Goal: Transaction & Acquisition: Register for event/course

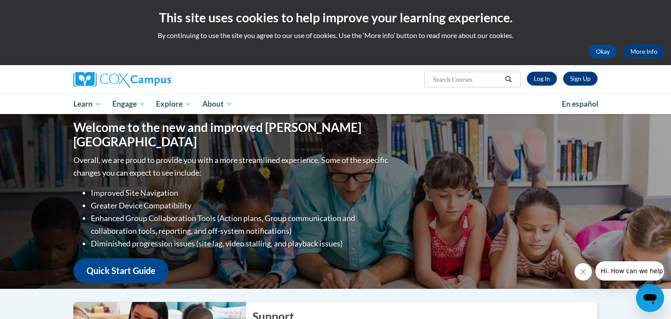
click at [542, 86] on div "Sign Up Log In Search Search..." at bounding box center [425, 76] width 358 height 22
click at [535, 78] on link "Log In" at bounding box center [542, 79] width 30 height 14
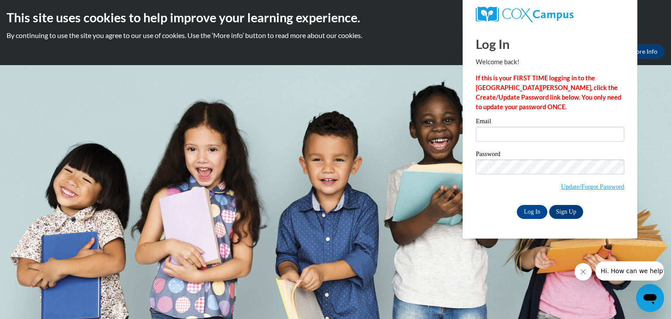
click at [558, 145] on div "Email" at bounding box center [550, 133] width 148 height 30
click at [531, 132] on input "Email" at bounding box center [550, 134] width 148 height 15
type input "anna.tuuri@wrps.net"
click at [517, 205] on input "Log In" at bounding box center [532, 212] width 31 height 14
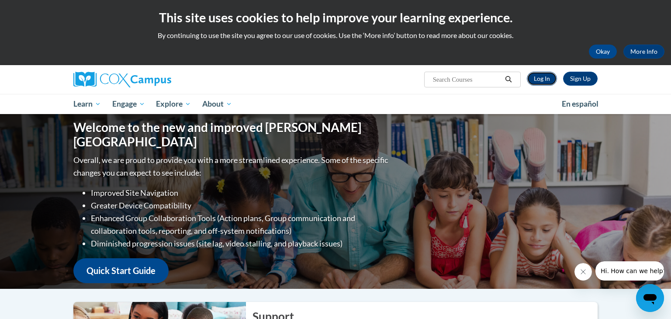
click at [540, 77] on link "Log In" at bounding box center [542, 79] width 30 height 14
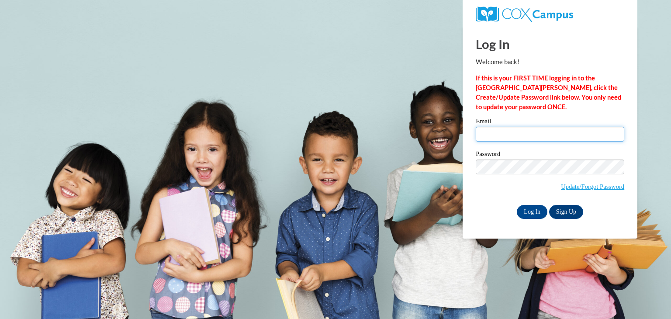
click at [493, 131] on input "Email" at bounding box center [550, 134] width 148 height 15
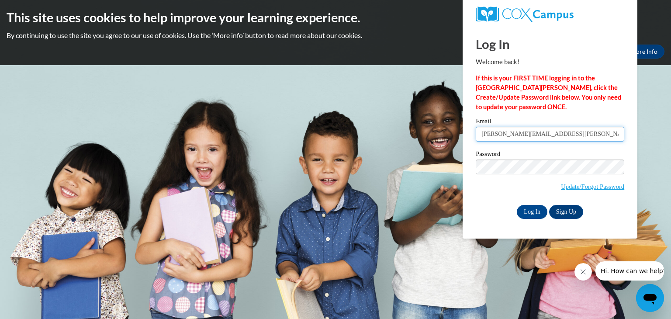
type input "anna.tuuri@wrps.net"
click at [493, 156] on label "Password" at bounding box center [550, 155] width 148 height 9
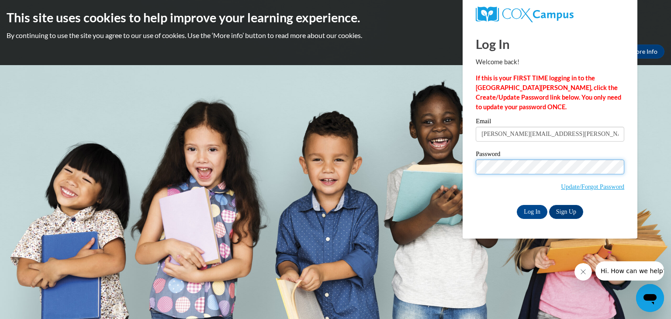
click at [517, 205] on input "Log In" at bounding box center [532, 212] width 31 height 14
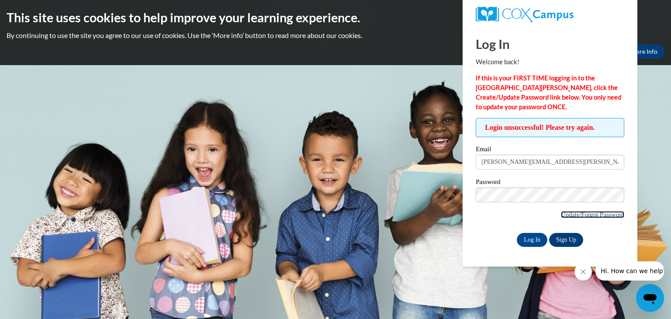
click at [569, 212] on link "Update/Forgot Password" at bounding box center [592, 214] width 63 height 7
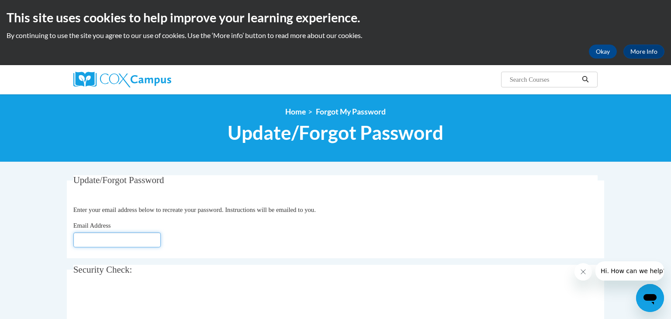
click at [129, 238] on input "Email Address" at bounding box center [116, 239] width 87 height 15
type input "anna"
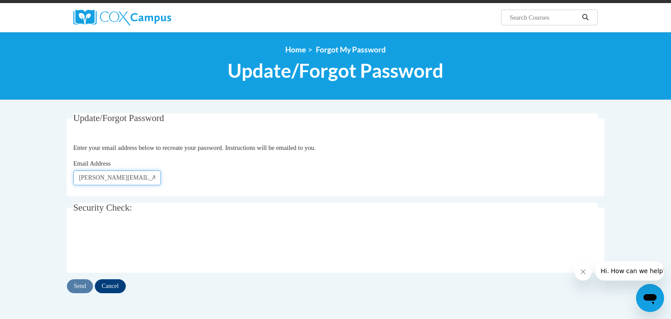
scroll to position [74, 0]
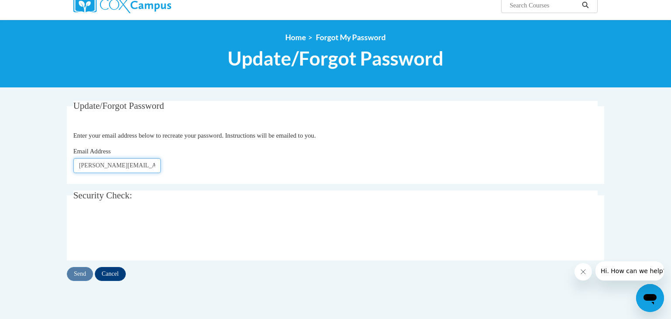
type input "Anna.tuuri@wrps.net"
click at [80, 275] on input "Send" at bounding box center [80, 274] width 26 height 14
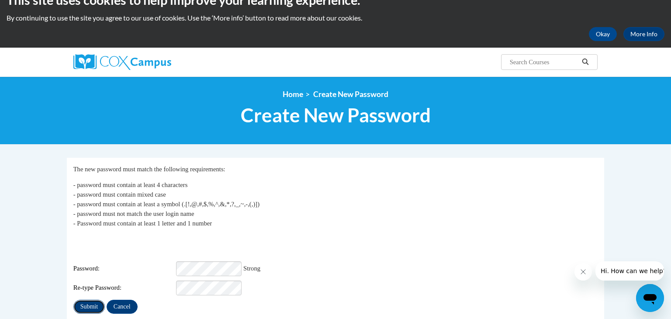
click at [96, 300] on input "Submit" at bounding box center [88, 307] width 31 height 14
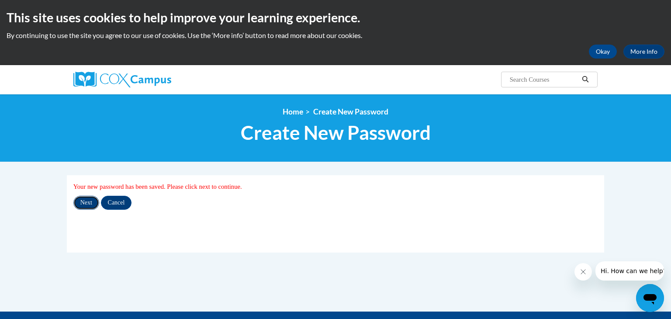
click at [87, 207] on input "Next" at bounding box center [86, 203] width 26 height 14
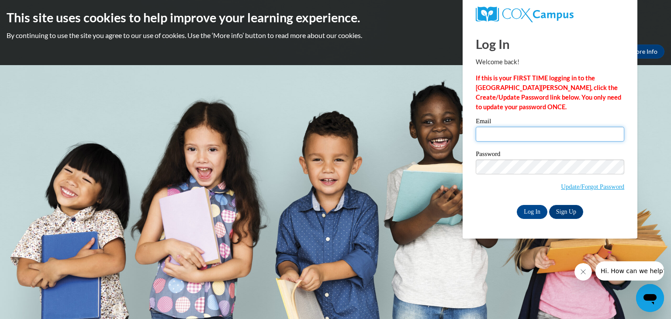
click at [495, 133] on input "Email" at bounding box center [550, 134] width 148 height 15
type input "anna.tuuri@wrps.net"
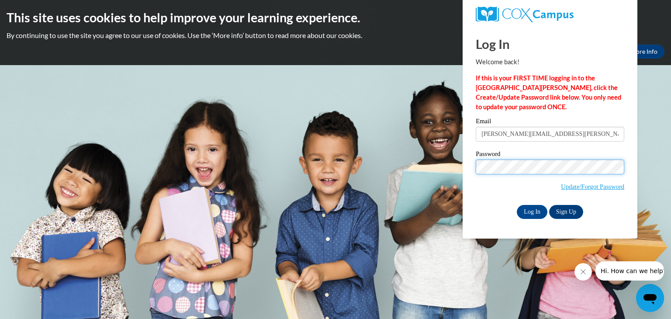
click at [517, 205] on input "Log In" at bounding box center [532, 212] width 31 height 14
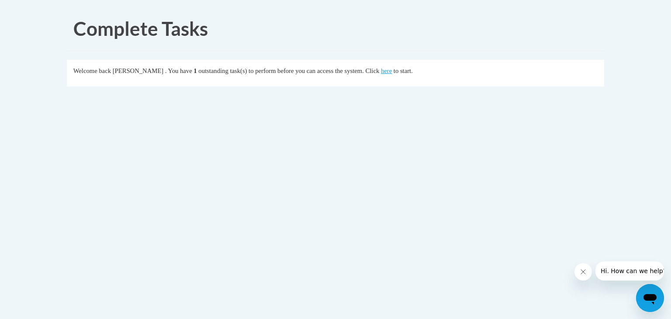
click at [0, 240] on body "Complete Tasks Welcome back Anna Tuuri . You have 1 outstanding task(s) to perf…" at bounding box center [335, 159] width 671 height 319
click at [392, 73] on link "here" at bounding box center [386, 70] width 11 height 7
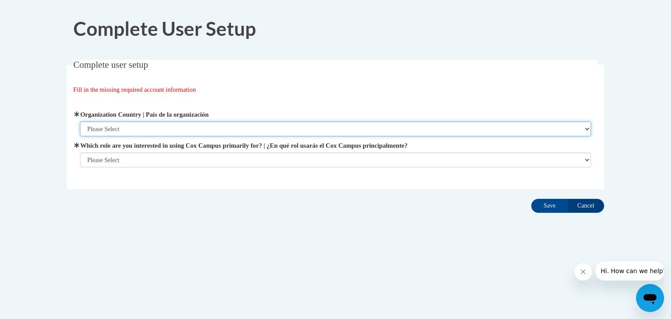
click at [383, 126] on select "Please Select United States | Estados Unidos Outside of the United States | Fue…" at bounding box center [335, 128] width 511 height 15
select select "ad49bcad-a171-4b2e-b99c-48b446064914"
click at [80, 121] on select "Please Select United States | Estados Unidos Outside of the United States | Fue…" at bounding box center [335, 128] width 511 height 15
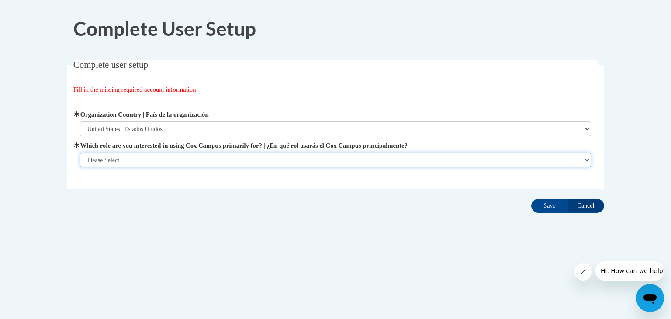
click at [344, 157] on select "Please Select College/University | Colegio/Universidad Community/Nonprofit Part…" at bounding box center [335, 159] width 511 height 15
select select "fbf2d438-af2f-41f8-98f1-81c410e29de3"
click at [80, 167] on select "Please Select College/University | Colegio/Universidad Community/Nonprofit Part…" at bounding box center [335, 159] width 511 height 15
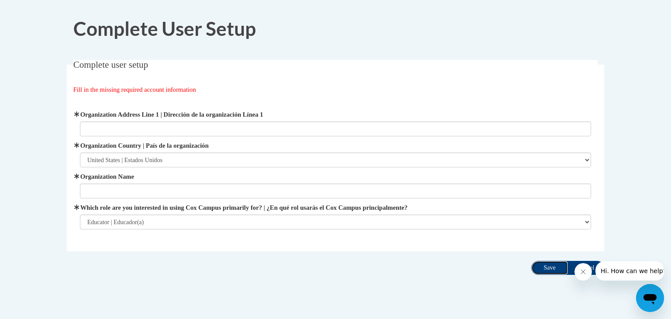
click at [545, 267] on input "Save" at bounding box center [549, 268] width 37 height 14
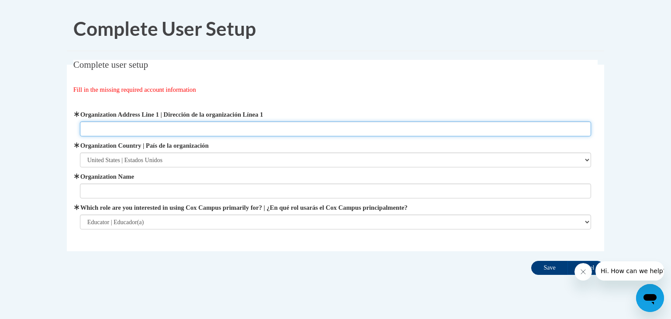
scroll to position [18, 0]
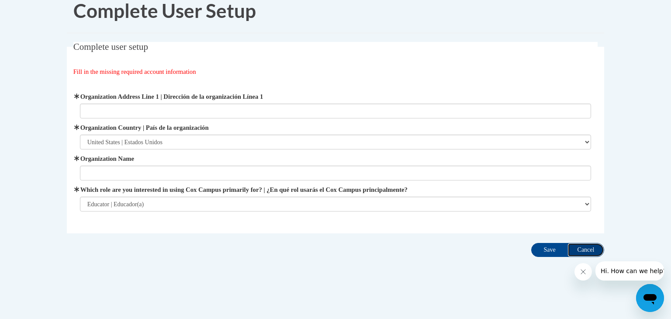
click at [581, 252] on input "Cancel" at bounding box center [585, 250] width 37 height 14
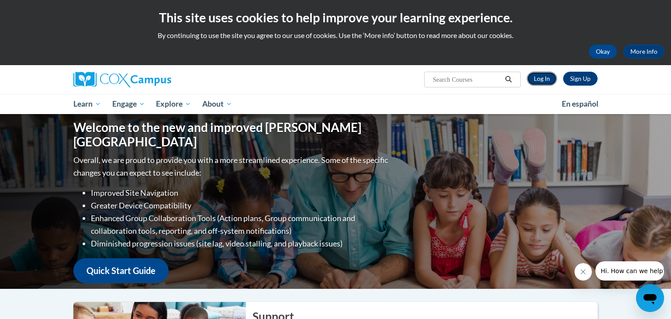
click at [533, 83] on link "Log In" at bounding box center [542, 79] width 30 height 14
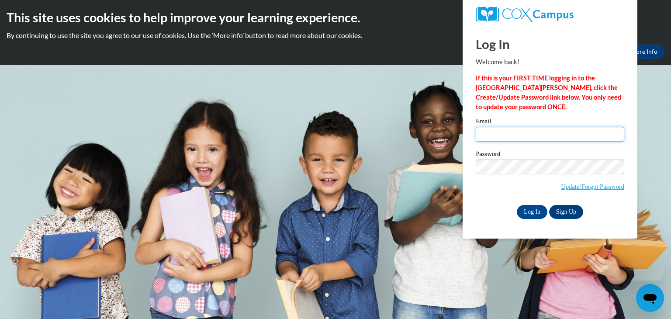
click at [534, 128] on input "Email" at bounding box center [550, 134] width 148 height 15
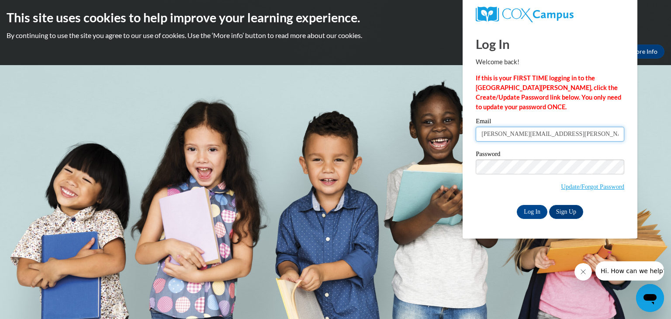
type input "anna.tuuri@wrps.net"
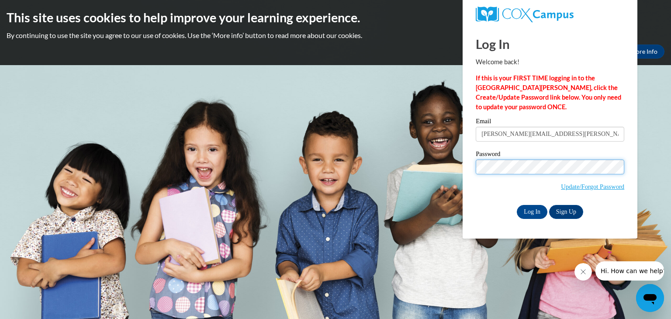
click at [517, 205] on input "Log In" at bounding box center [532, 212] width 31 height 14
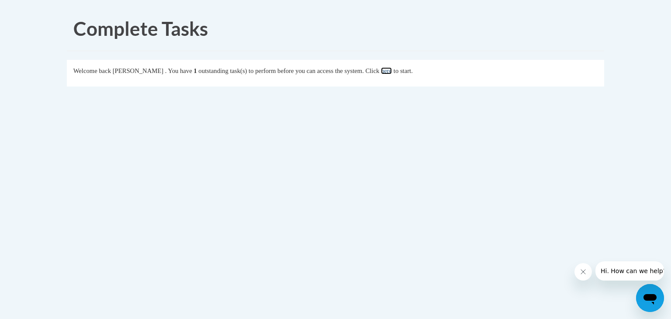
click at [392, 72] on link "here" at bounding box center [386, 70] width 11 height 7
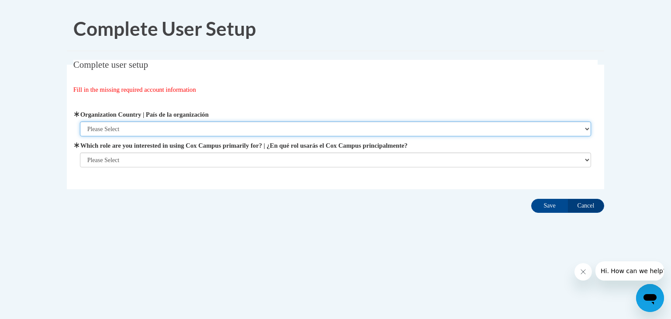
click at [400, 131] on select "Please Select United States | Estados Unidos Outside of the United States | Fue…" at bounding box center [335, 128] width 511 height 15
click at [80, 121] on select "Please Select United States | Estados Unidos Outside of the United States | Fue…" at bounding box center [335, 128] width 511 height 15
click at [282, 128] on select "Please Select United States | Estados Unidos Outside of the United States | Fue…" at bounding box center [335, 128] width 511 height 15
select select "ad49bcad-a171-4b2e-b99c-48b446064914"
click at [80, 121] on select "Please Select United States | Estados Unidos Outside of the United States | Fue…" at bounding box center [335, 128] width 511 height 15
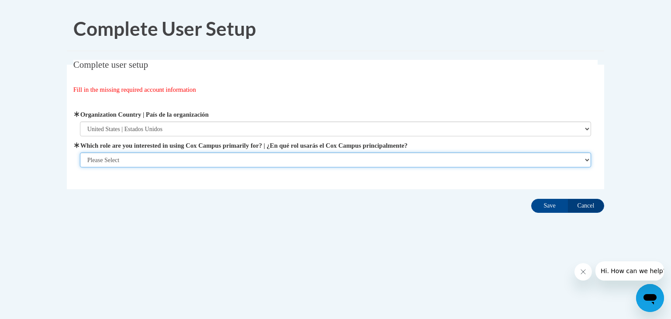
click at [246, 154] on select "Please Select College/University | Colegio/Universidad Community/Nonprofit Part…" at bounding box center [335, 159] width 511 height 15
select select "fbf2d438-af2f-41f8-98f1-81c410e29de3"
click at [80, 167] on select "Please Select College/University | Colegio/Universidad Community/Nonprofit Part…" at bounding box center [335, 159] width 511 height 15
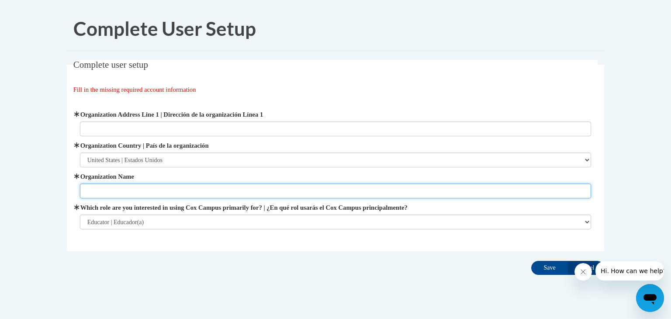
click at [203, 193] on input "Organization Name" at bounding box center [335, 190] width 511 height 15
type input "E"
type input "Wisconsin Rapids School District"
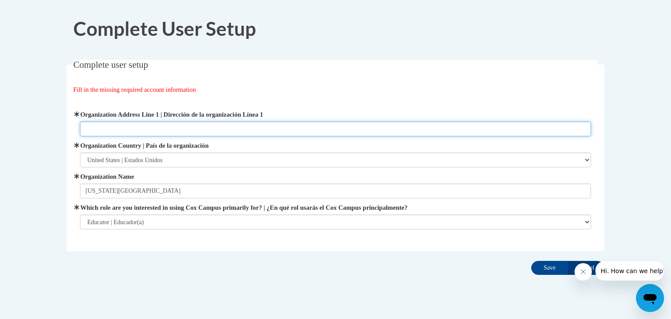
click at [152, 122] on input "Organization Address Line 1 | Dirección de la organización Línea 1" at bounding box center [335, 128] width 511 height 15
type input "Wisconsin Rapids, WI"
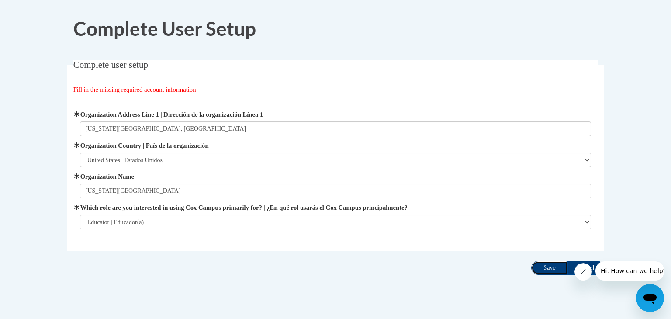
click at [546, 270] on input "Save" at bounding box center [549, 268] width 37 height 14
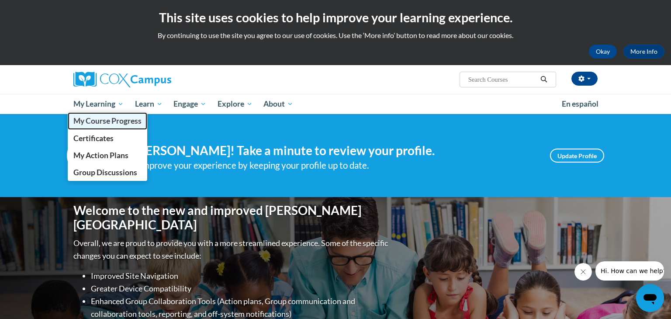
click at [127, 123] on span "My Course Progress" at bounding box center [107, 120] width 68 height 9
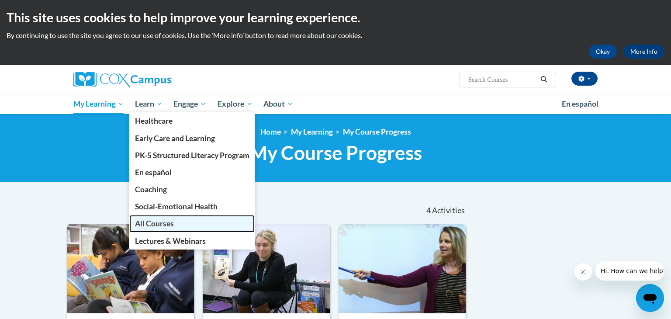
click at [165, 224] on span "All Courses" at bounding box center [154, 223] width 39 height 9
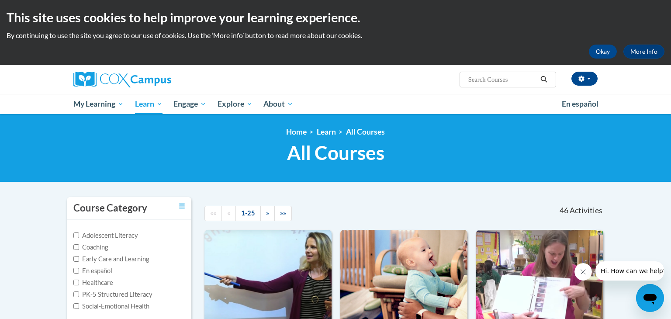
click at [483, 73] on span "Search Search..." at bounding box center [507, 80] width 97 height 16
click at [484, 80] on input "Search..." at bounding box center [502, 79] width 70 height 10
type input "Meaningful Read Alouds"
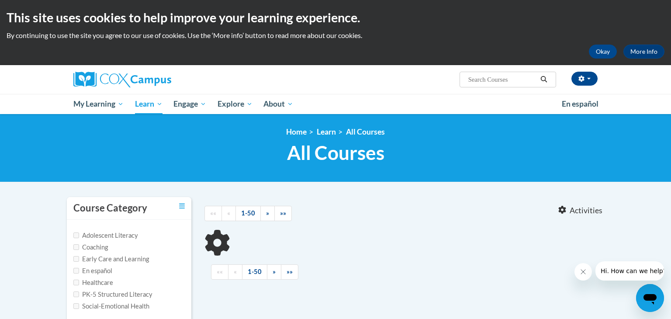
click at [419, 246] on div at bounding box center [404, 243] width 400 height 26
click at [487, 76] on input "Search..." at bounding box center [502, 79] width 70 height 10
type input "meaningful Read alouds"
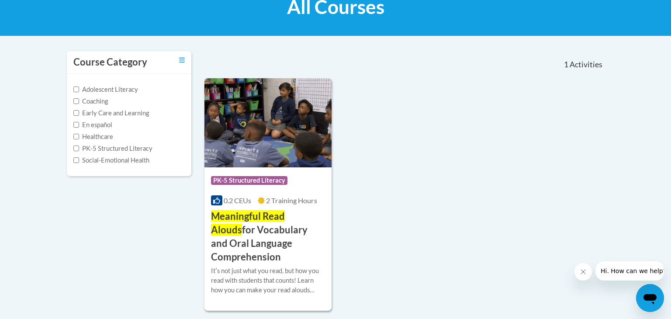
scroll to position [148, 0]
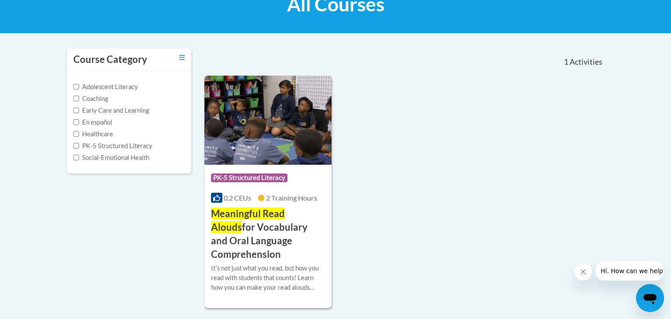
click at [265, 179] on span "PK-5 Structured Literacy" at bounding box center [249, 177] width 76 height 9
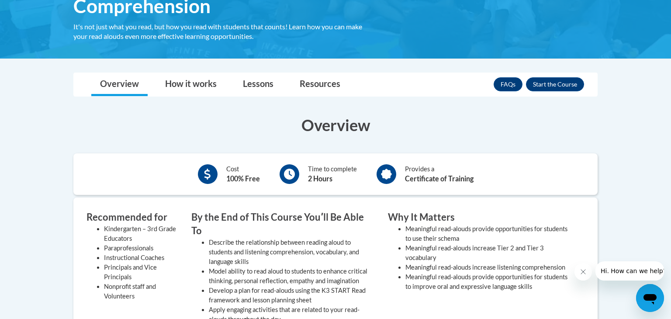
scroll to position [201, 0]
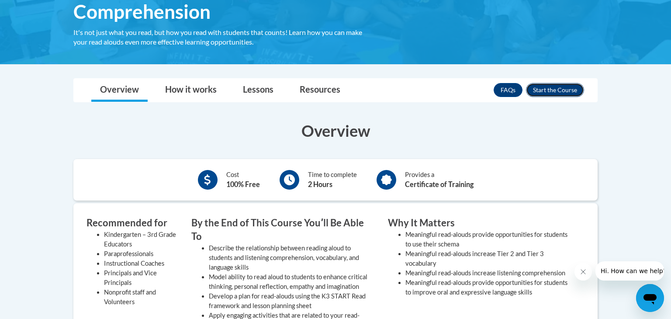
click at [564, 95] on button "Enroll" at bounding box center [555, 90] width 58 height 14
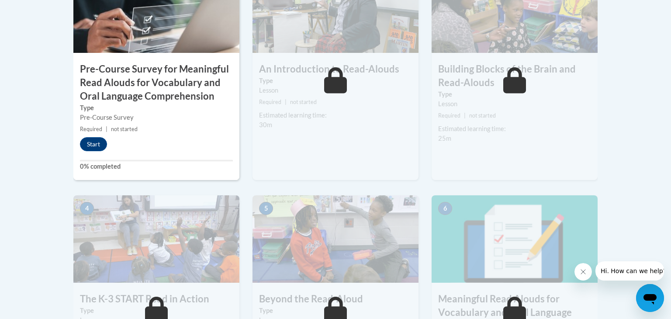
scroll to position [324, 0]
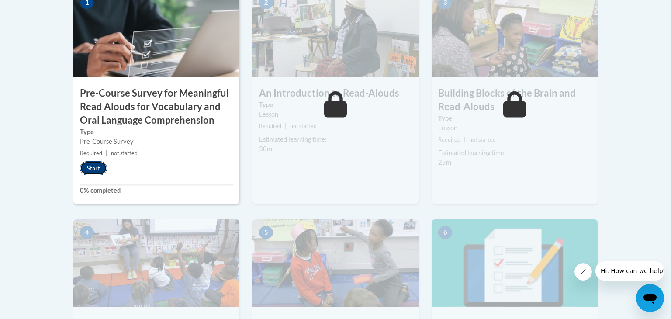
click at [92, 167] on button "Start" at bounding box center [93, 168] width 27 height 14
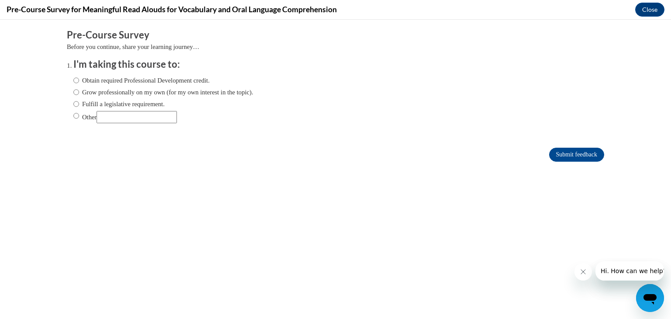
scroll to position [0, 0]
click at [79, 79] on input "Obtain required Professional Development credit." at bounding box center [76, 81] width 6 height 10
radio input "true"
click at [571, 157] on input "Submit feedback" at bounding box center [576, 155] width 55 height 14
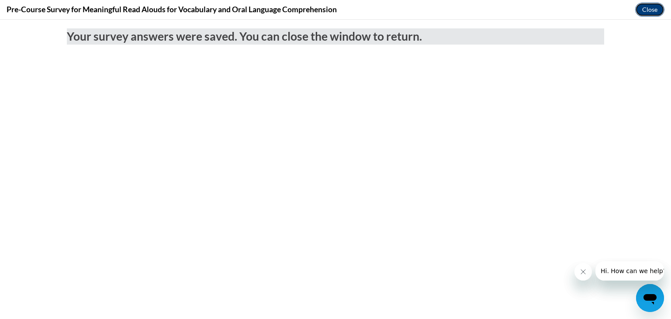
click at [652, 8] on button "Close" at bounding box center [649, 10] width 29 height 14
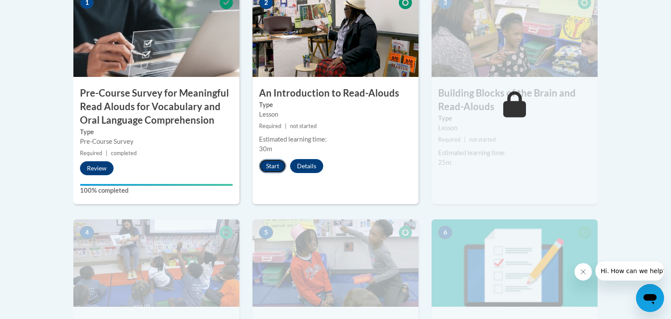
click at [271, 162] on button "Start" at bounding box center [272, 166] width 27 height 14
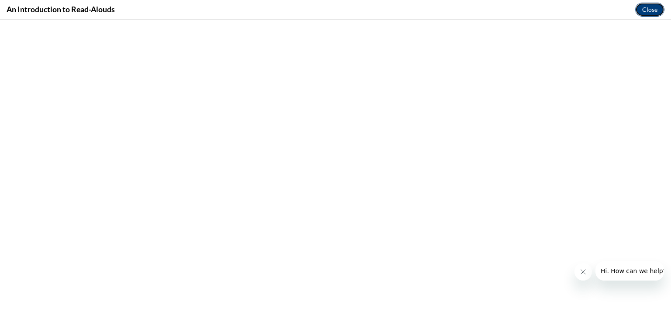
click at [646, 14] on button "Close" at bounding box center [649, 10] width 29 height 14
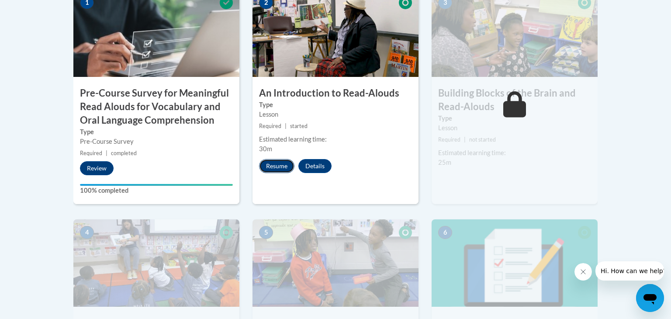
click at [282, 163] on button "Resume" at bounding box center [276, 166] width 35 height 14
